Goal: Navigation & Orientation: Find specific page/section

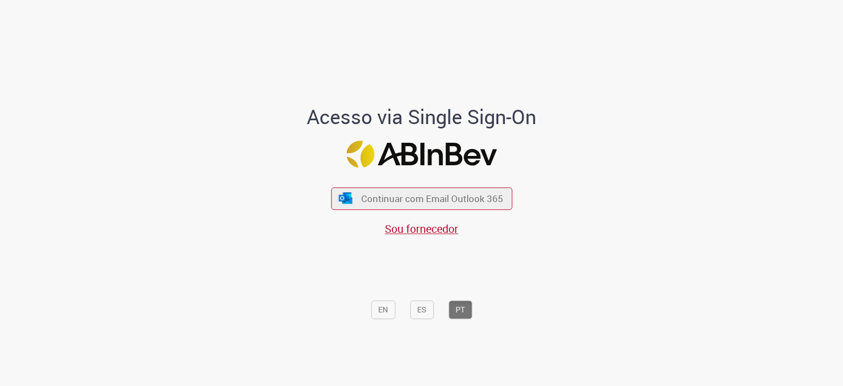
click at [419, 186] on div "Continuar com Email Outlook 365 Sou fornecedor" at bounding box center [421, 206] width 181 height 61
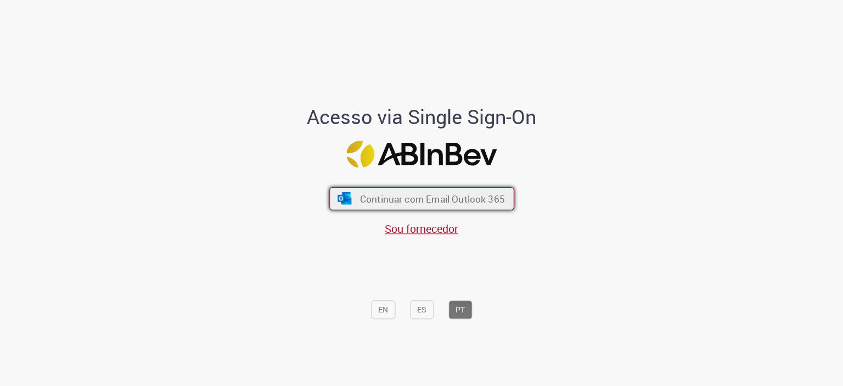
click at [418, 193] on span "Continuar com Email Outlook 365" at bounding box center [431, 198] width 145 height 13
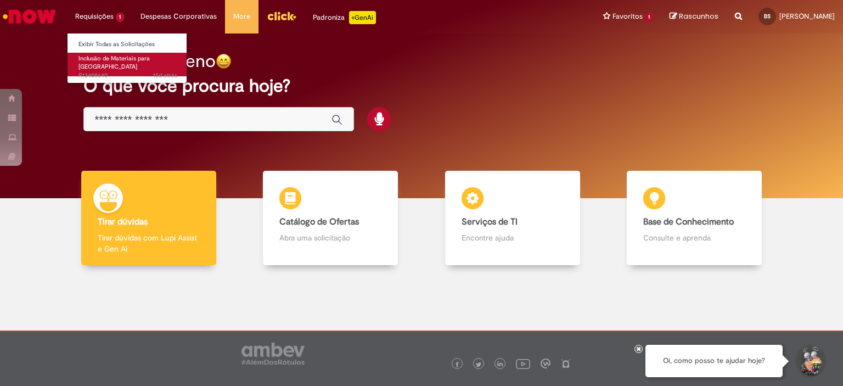
click at [119, 71] on span "15d atrás 15 dias atrás R13408640" at bounding box center [127, 75] width 99 height 9
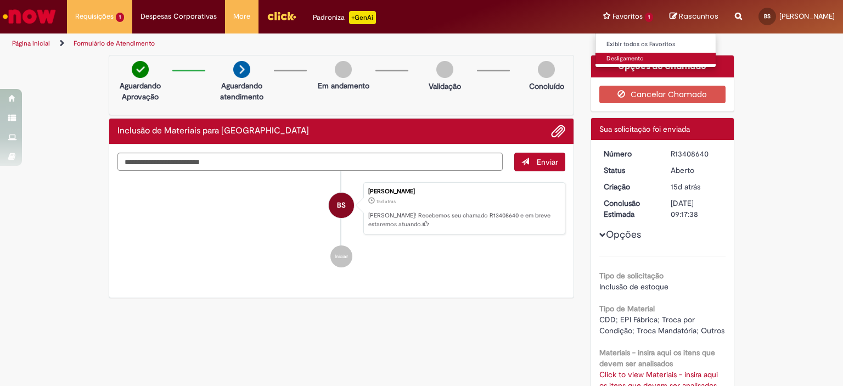
click at [641, 60] on link "Desligamento" at bounding box center [655, 59] width 121 height 12
click at [630, 42] on link "Exibir todos os Favoritos" at bounding box center [655, 44] width 121 height 12
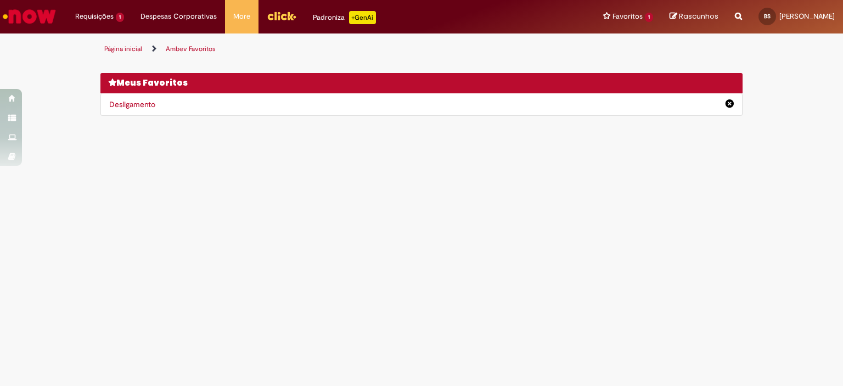
click at [90, 157] on main "Ambev Favoritos Página inicial Ambev Favoritos Você não tem nenhum favoritos De…" at bounding box center [421, 209] width 843 height 352
